Goal: Complete application form: Complete application form

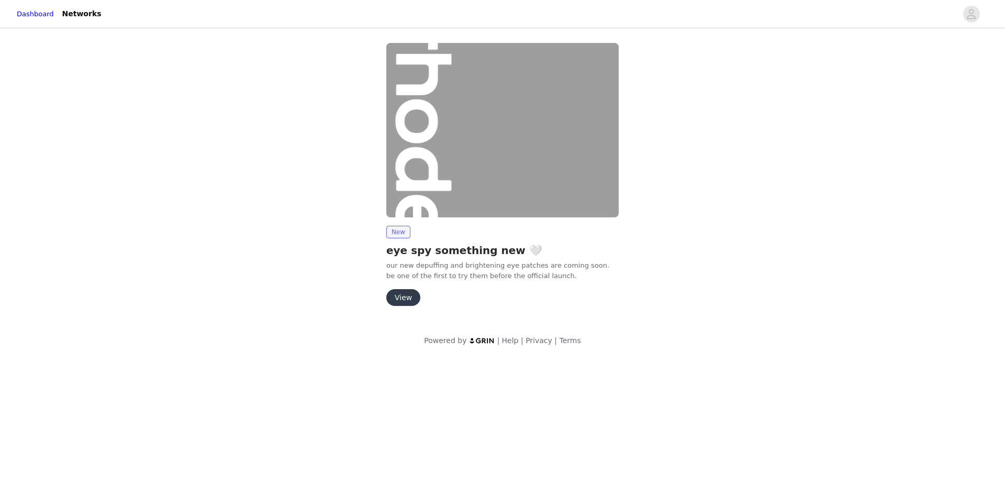
click at [412, 299] on button "View" at bounding box center [403, 297] width 34 height 17
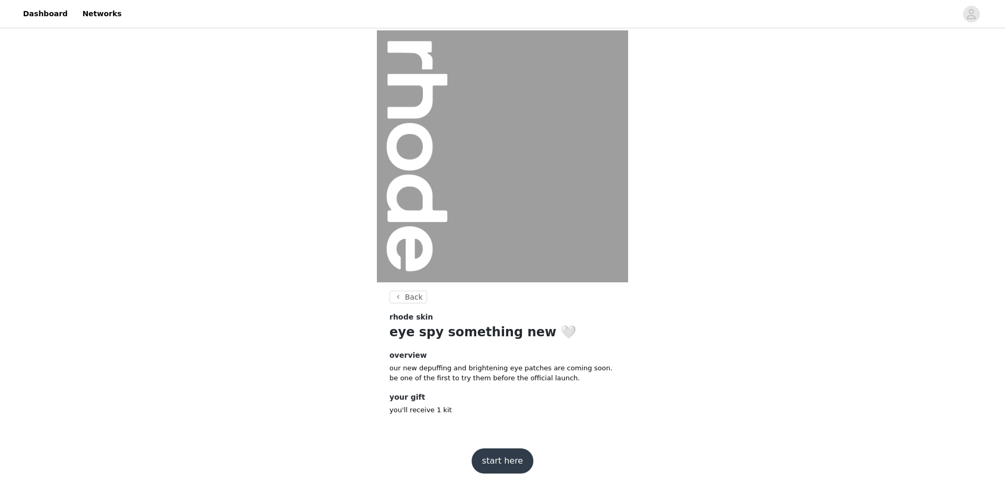
click at [498, 458] on button "start here" at bounding box center [503, 460] width 62 height 25
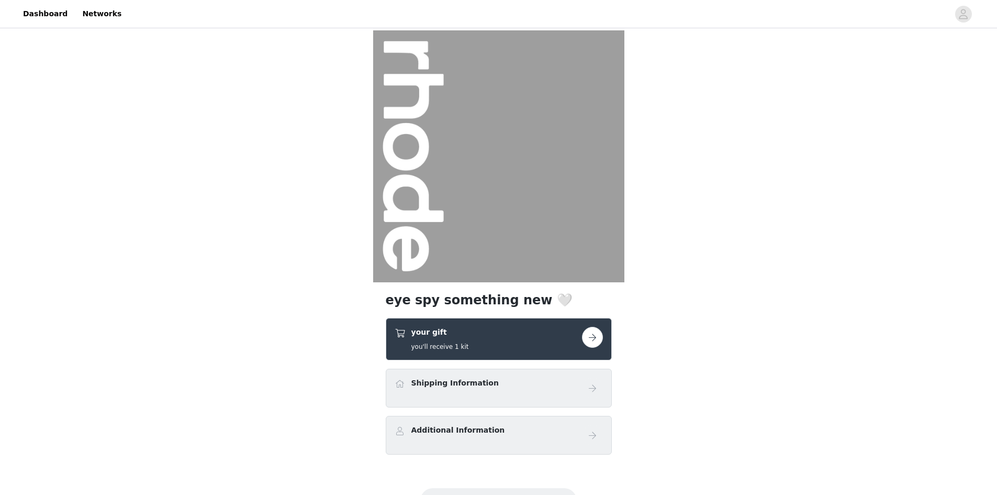
click at [501, 399] on div "Shipping Information" at bounding box center [499, 387] width 226 height 39
click at [499, 385] on div "Shipping Information" at bounding box center [488, 384] width 187 height 15
click at [587, 341] on button "button" at bounding box center [592, 337] width 21 height 21
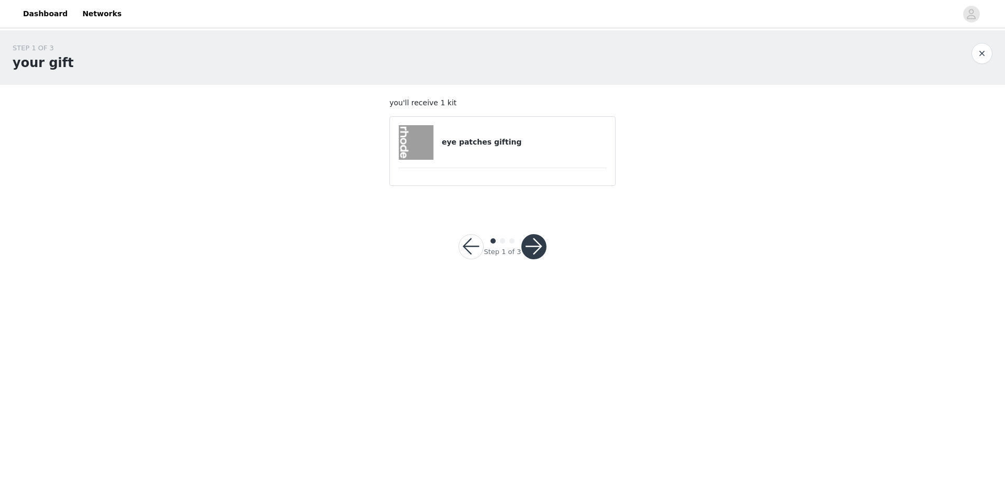
click at [518, 141] on h4 "eye patches gifting" at bounding box center [524, 142] width 165 height 11
click at [525, 243] on button "button" at bounding box center [533, 246] width 25 height 25
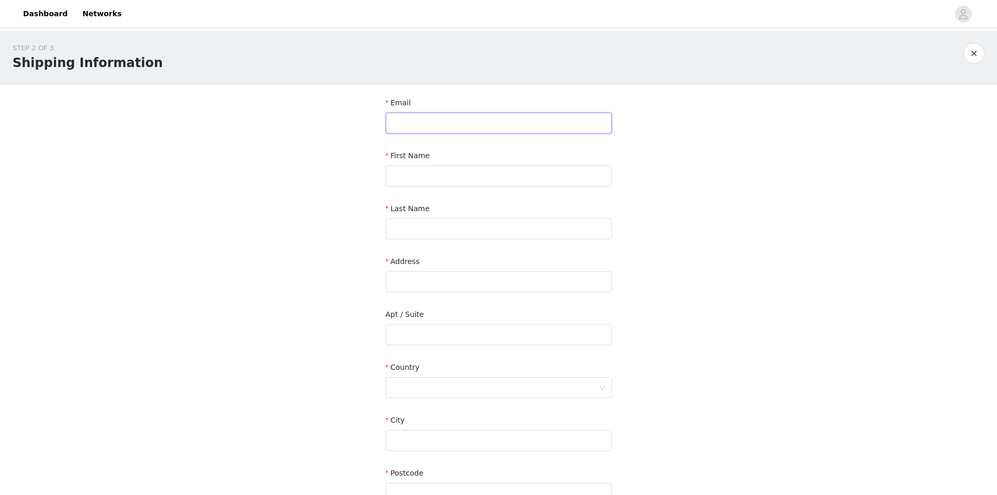
click at [476, 127] on input "text" at bounding box center [499, 123] width 226 height 21
type input "[EMAIL_ADDRESS][DOMAIN_NAME]"
type input "[PERSON_NAME]"
click at [464, 284] on input "text" at bounding box center [499, 281] width 226 height 21
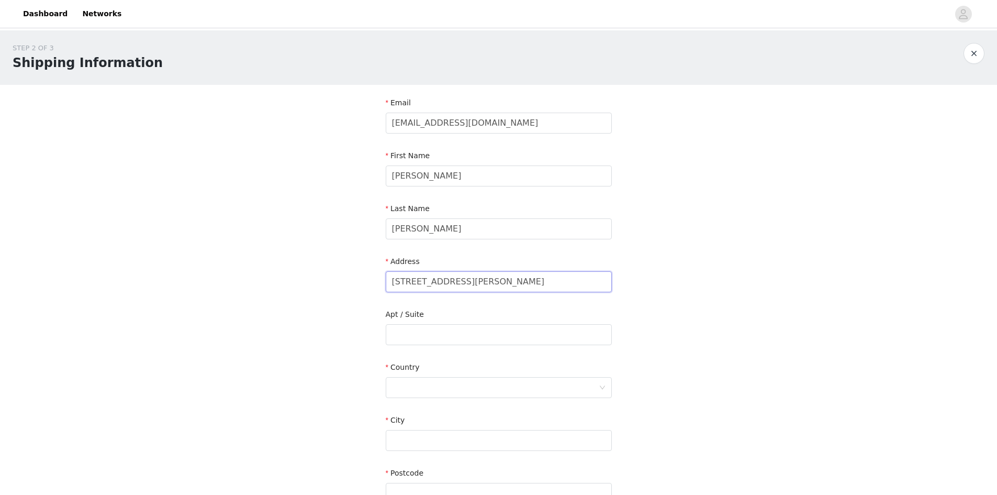
type input "[STREET_ADDRESS][PERSON_NAME]"
click at [485, 387] on div at bounding box center [495, 387] width 207 height 20
click at [452, 428] on li "[GEOGRAPHIC_DATA]" at bounding box center [499, 427] width 226 height 17
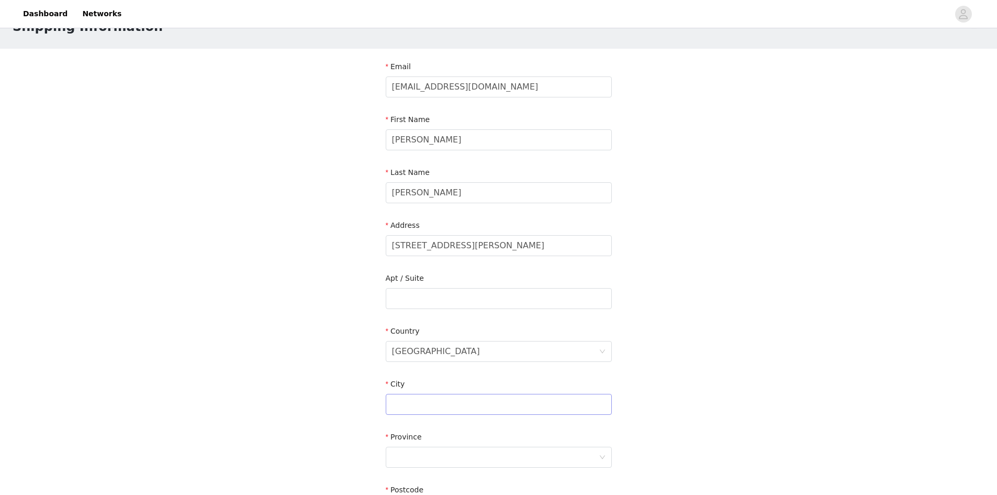
scroll to position [52, 0]
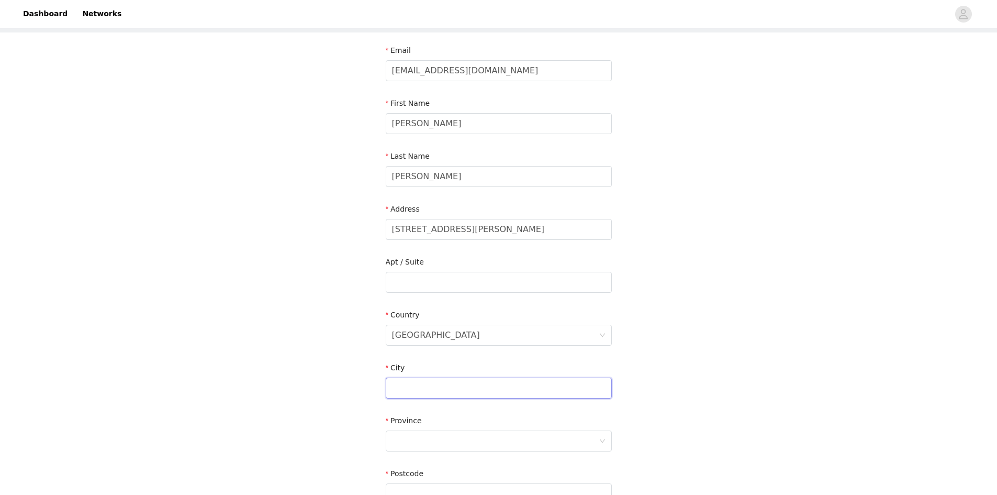
click at [483, 391] on input "text" at bounding box center [499, 387] width 226 height 21
type input "[GEOGRAPHIC_DATA]"
click at [515, 443] on div at bounding box center [495, 441] width 207 height 20
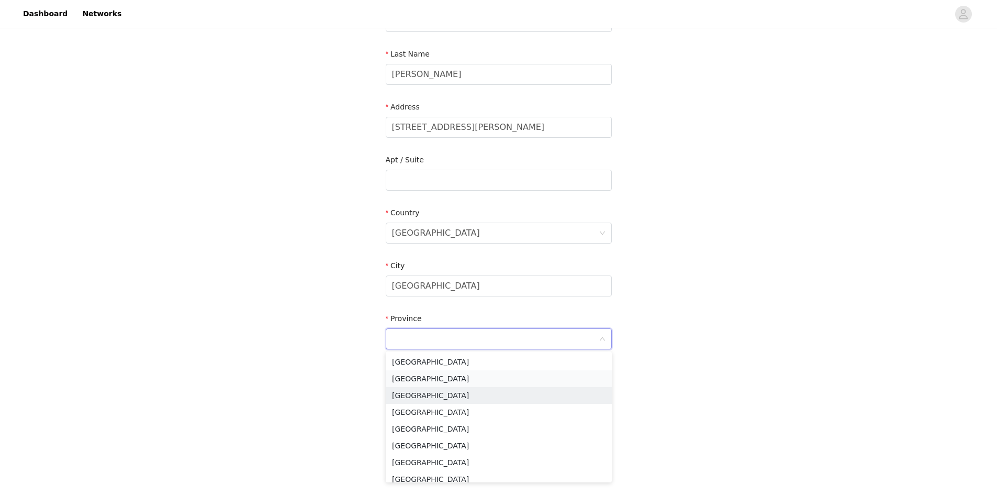
scroll to position [157, 0]
click at [481, 374] on li "[GEOGRAPHIC_DATA]" at bounding box center [499, 375] width 226 height 17
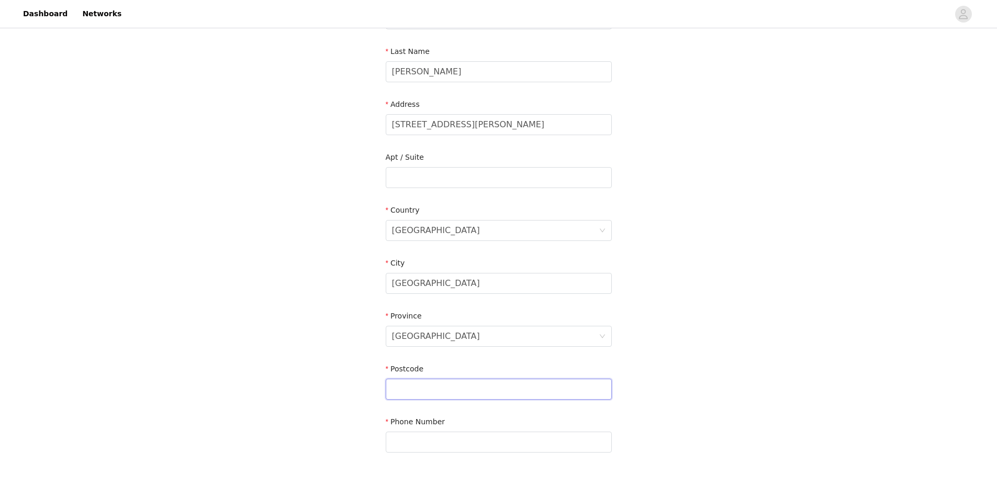
click at [459, 388] on input "text" at bounding box center [499, 388] width 226 height 21
type input "V6E0B1"
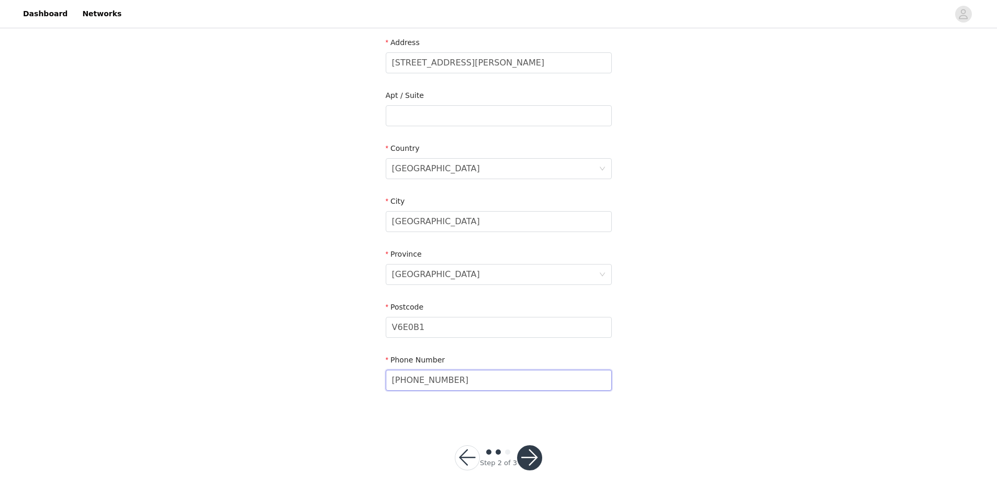
scroll to position [219, 0]
type input "[PHONE_NUMBER]"
click at [555, 460] on footer "Step 2 of 3" at bounding box center [499, 456] width 138 height 75
click at [528, 453] on button "button" at bounding box center [529, 456] width 25 height 25
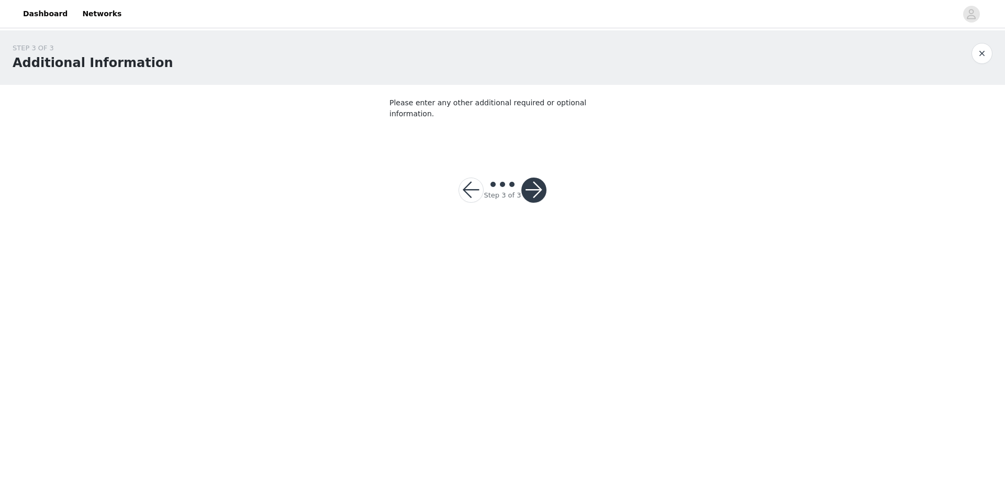
click at [528, 177] on button "button" at bounding box center [533, 189] width 25 height 25
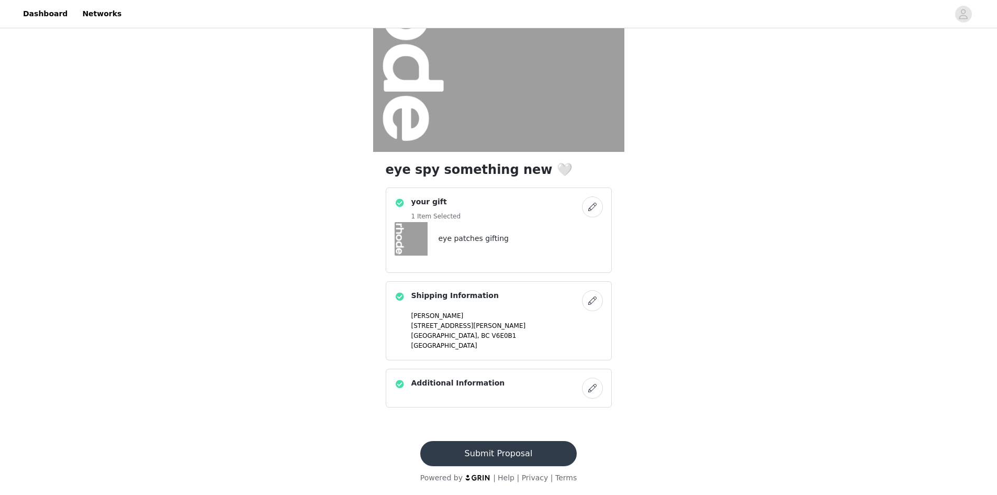
scroll to position [131, 0]
click at [506, 454] on button "Submit Proposal" at bounding box center [498, 452] width 157 height 25
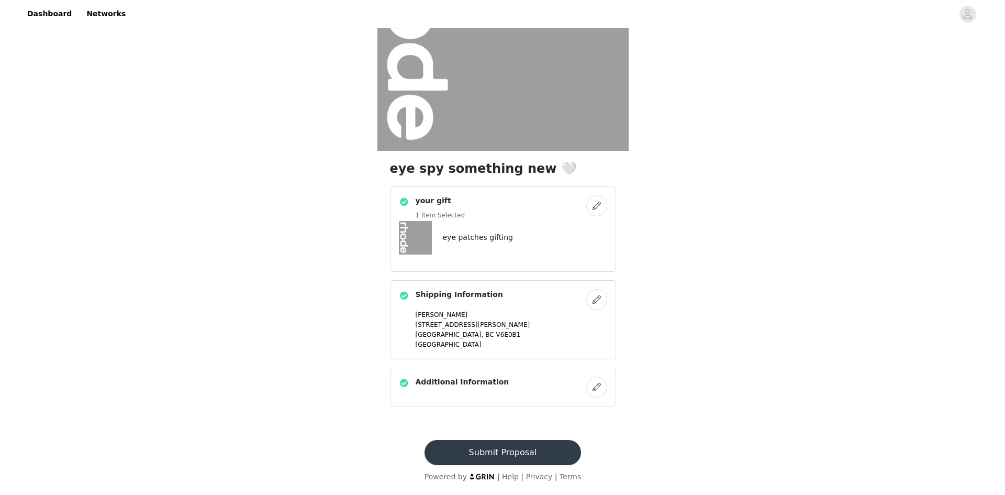
scroll to position [0, 0]
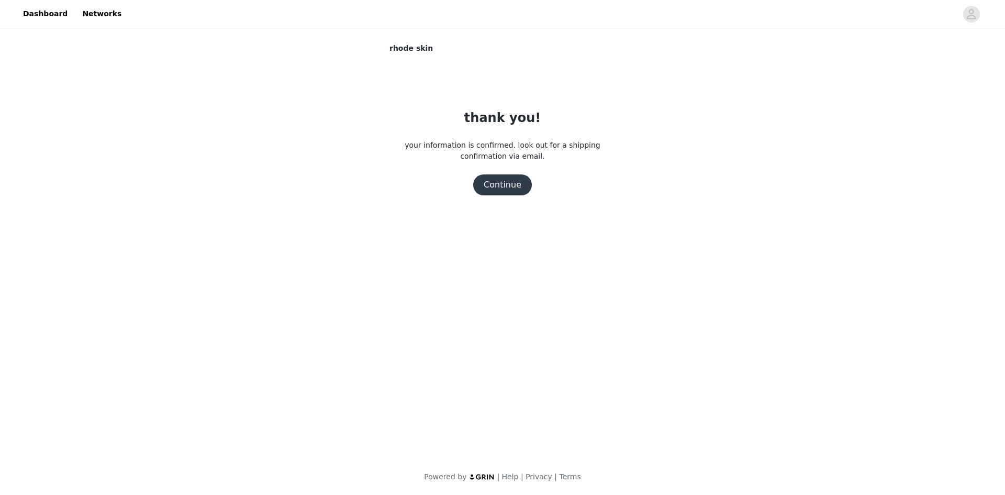
click at [503, 184] on button "Continue" at bounding box center [502, 184] width 59 height 21
